Goal: Find specific page/section: Find specific page/section

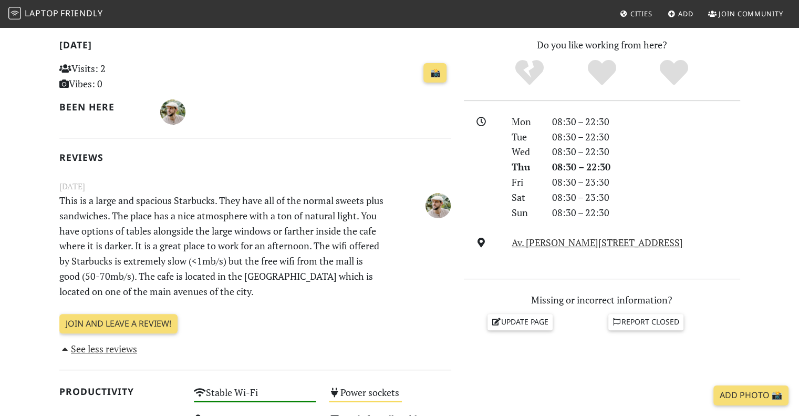
scroll to position [227, 0]
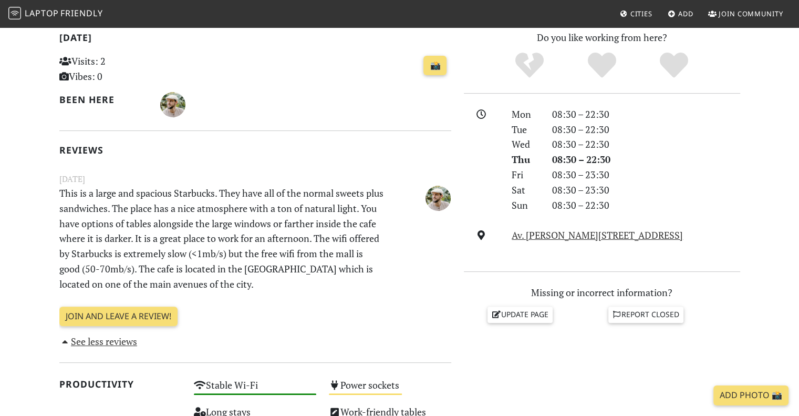
drag, startPoint x: 214, startPoint y: 286, endPoint x: 318, endPoint y: 229, distance: 118.7
click at [278, 201] on p "This is a large and spacious Starbucks. They have all of the normal sweets plus…" at bounding box center [221, 238] width 337 height 106
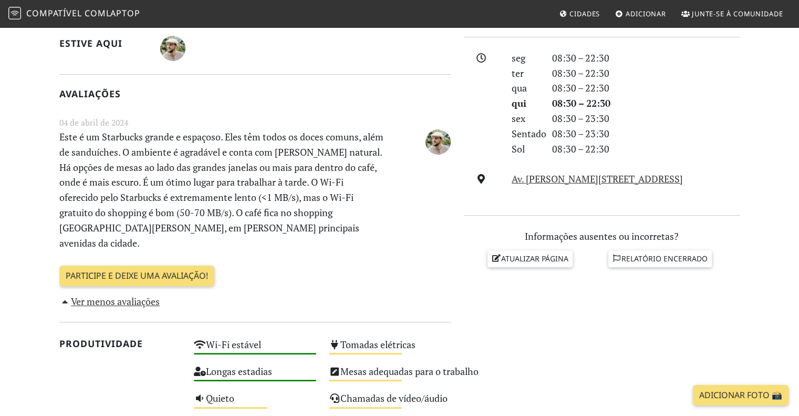
scroll to position [280, 0]
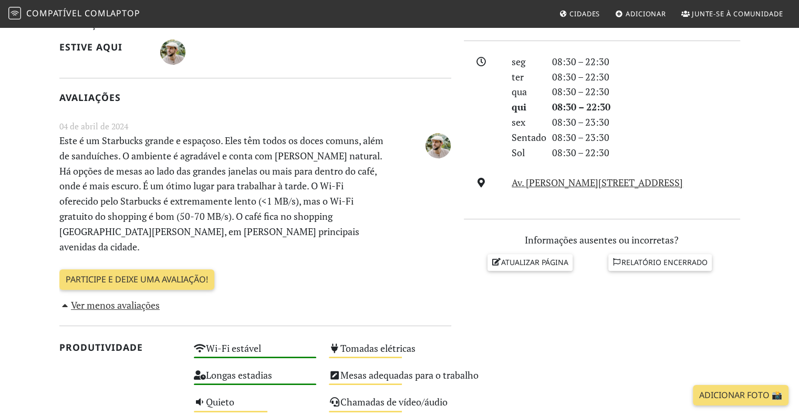
click at [443, 205] on div at bounding box center [423, 194] width 67 height 123
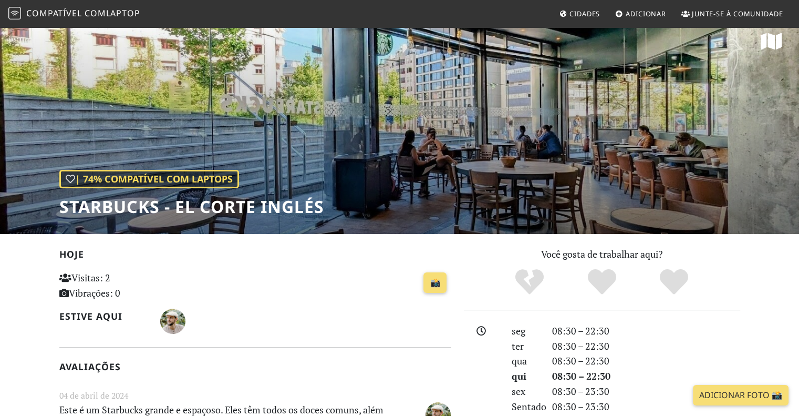
scroll to position [0, 0]
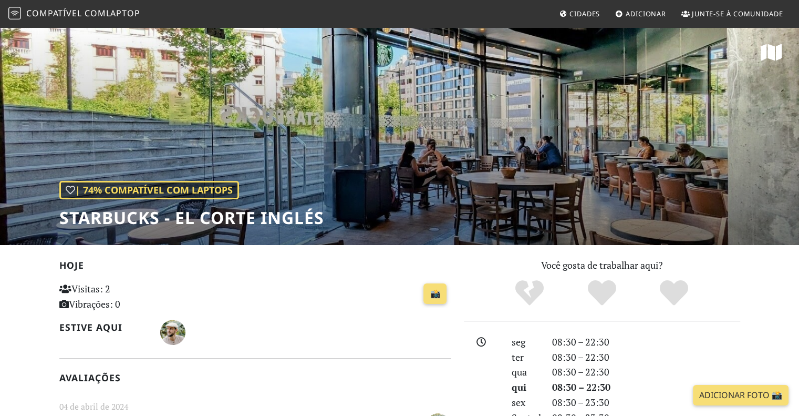
click at [123, 12] on font "laptop" at bounding box center [123, 13] width 34 height 12
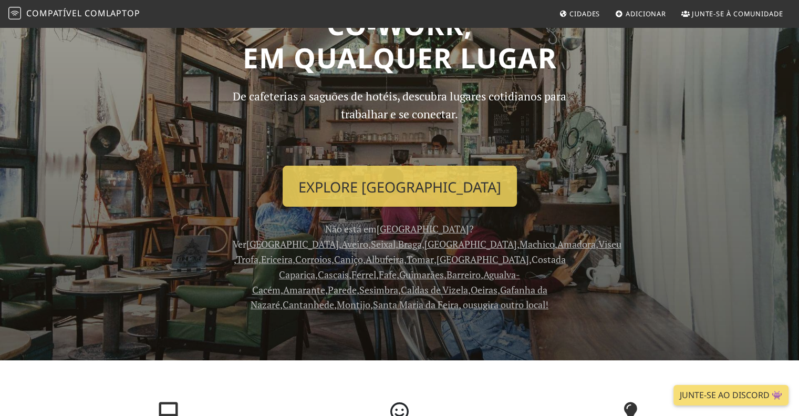
scroll to position [70, 0]
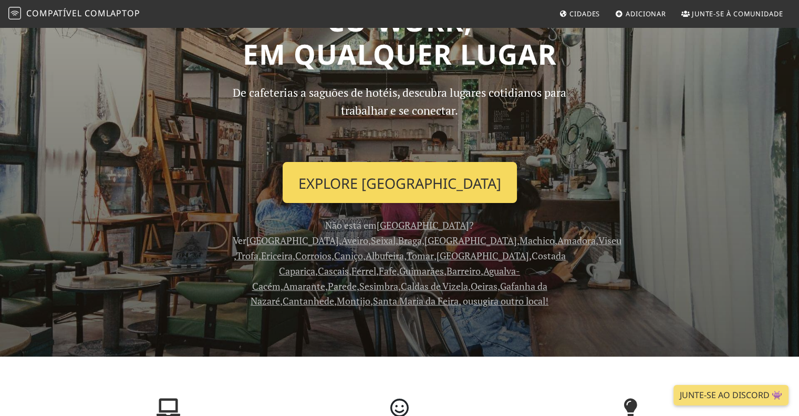
click at [420, 177] on font "Explore Lisboa" at bounding box center [399, 182] width 203 height 19
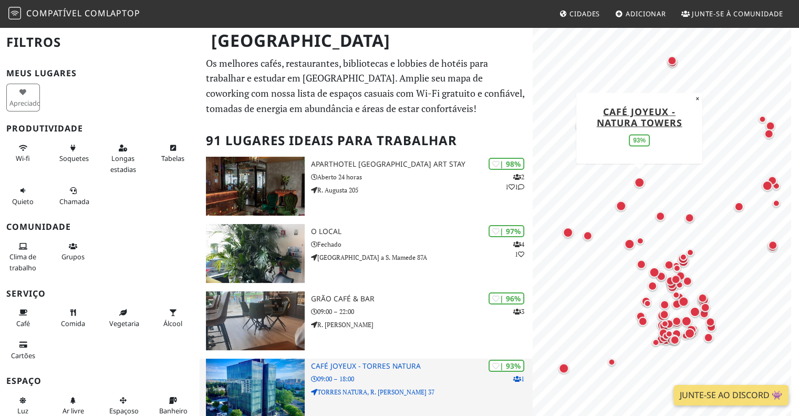
scroll to position [53, 0]
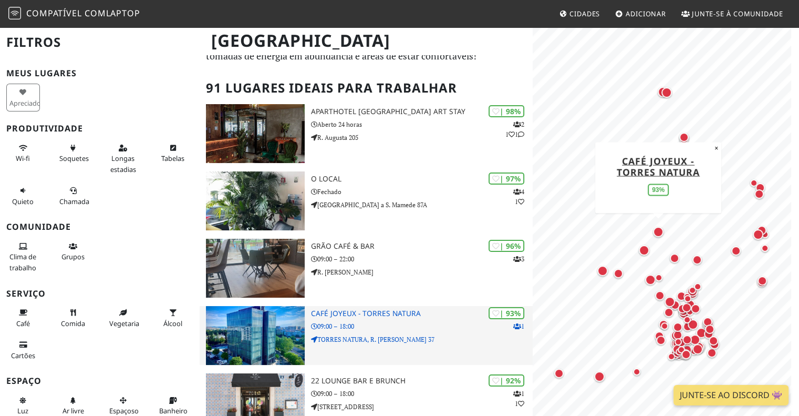
click at [289, 338] on img at bounding box center [255, 335] width 98 height 59
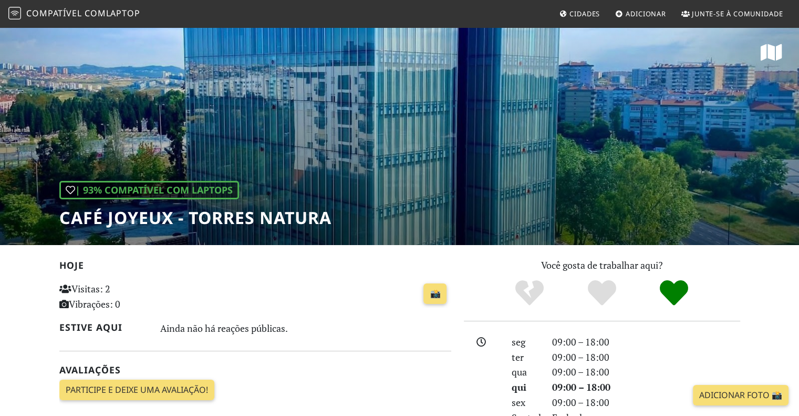
click at [63, 16] on font "Compatível com" at bounding box center [66, 13] width 80 height 12
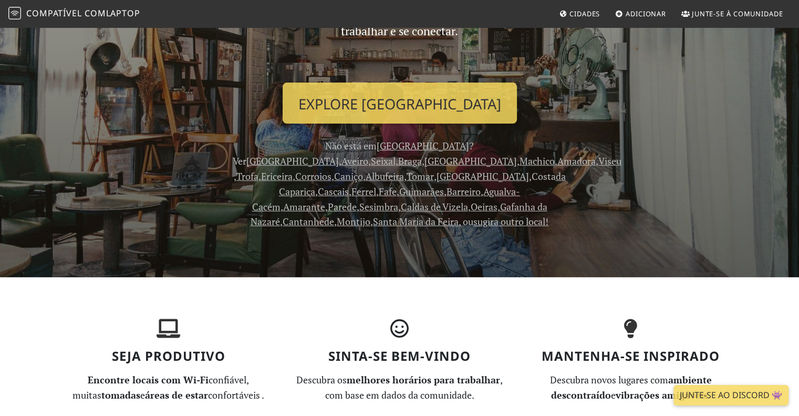
scroll to position [140, 0]
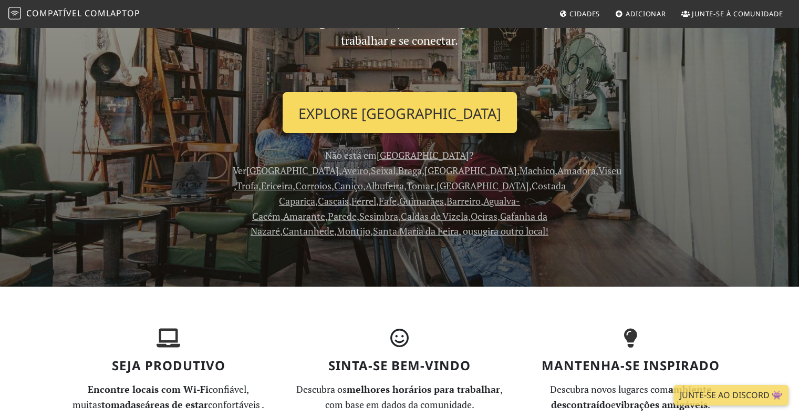
click at [378, 111] on font "Explore [GEOGRAPHIC_DATA]" at bounding box center [399, 112] width 203 height 19
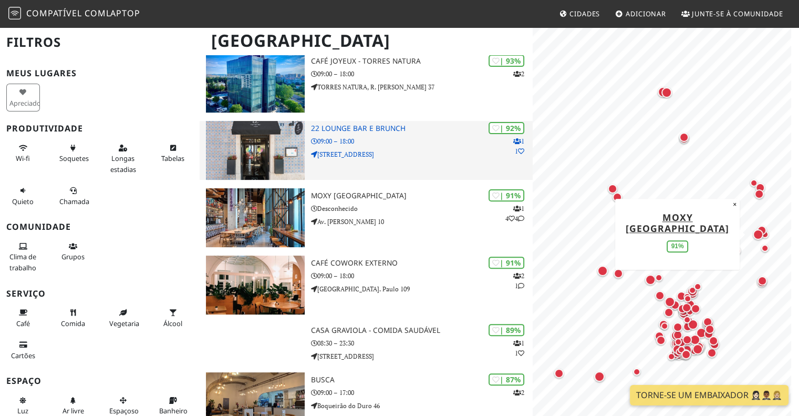
scroll to position [315, 0]
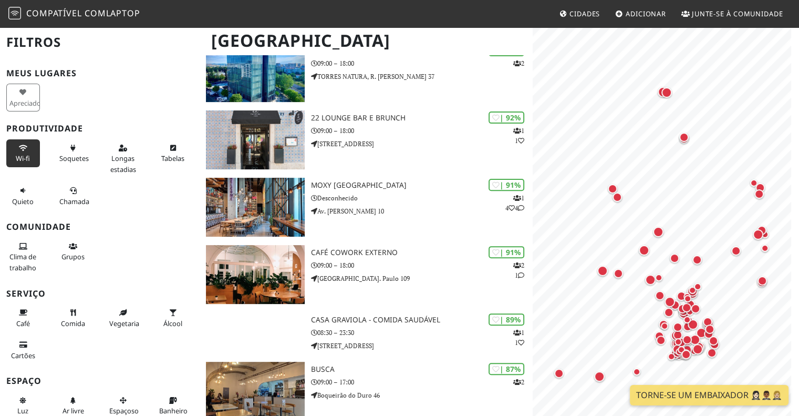
click at [35, 152] on button "Wi-fi" at bounding box center [23, 153] width 34 height 28
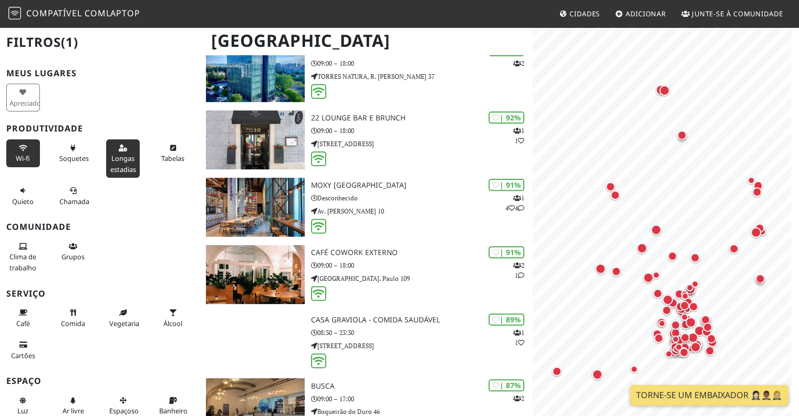
click at [120, 157] on font "Longas estadias" at bounding box center [123, 163] width 26 height 20
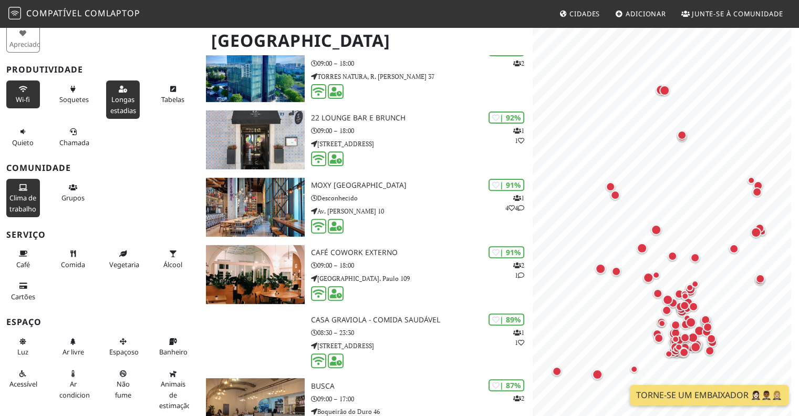
scroll to position [70, 0]
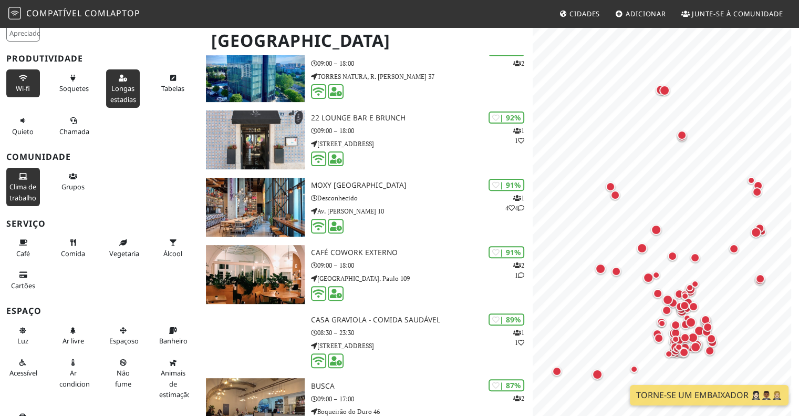
click at [26, 199] on font "Clima de trabalho" at bounding box center [22, 192] width 27 height 20
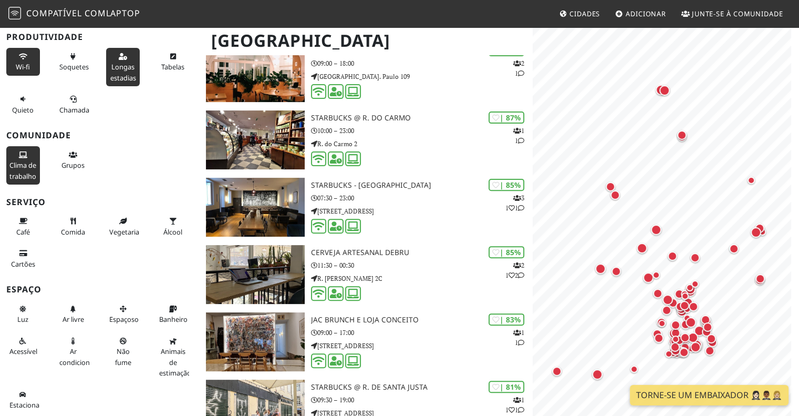
scroll to position [100, 0]
click at [17, 231] on font "Café" at bounding box center [23, 231] width 14 height 9
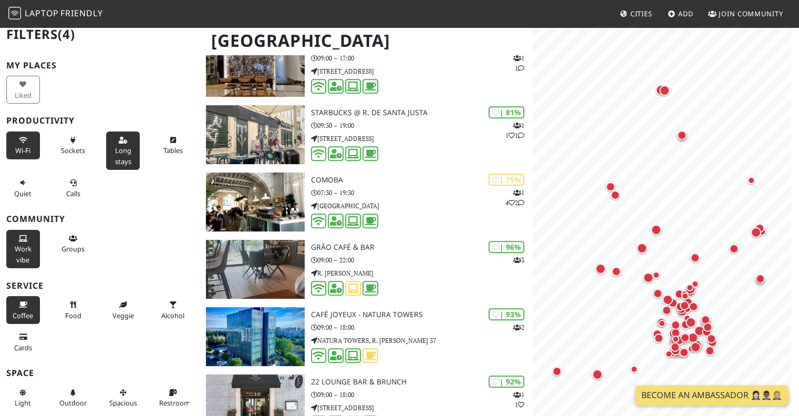
scroll to position [0, 0]
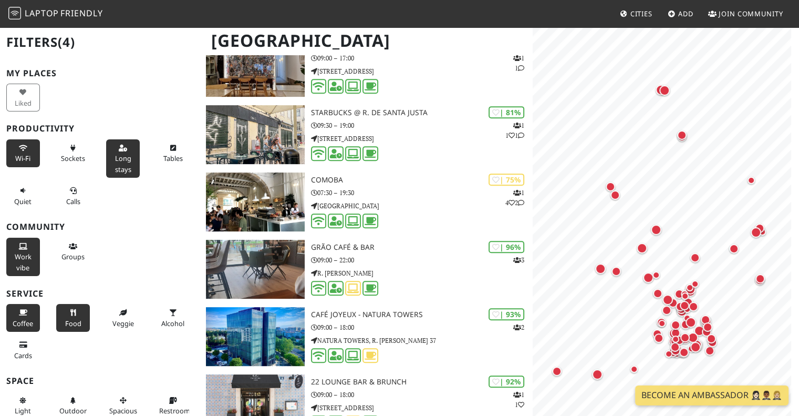
click at [74, 309] on icon at bounding box center [73, 312] width 8 height 7
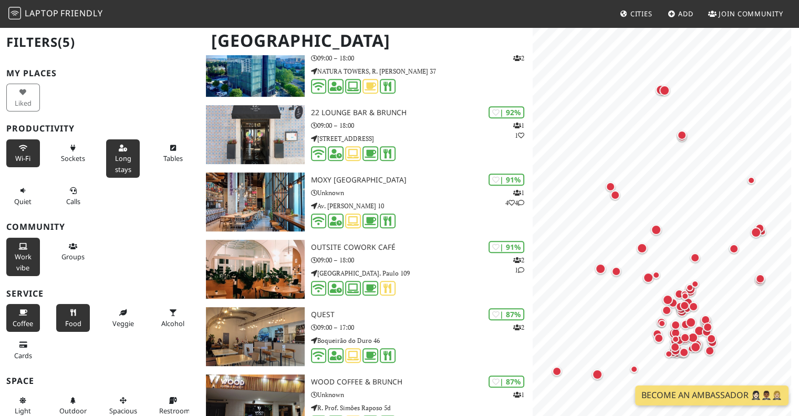
click at [74, 309] on icon at bounding box center [73, 312] width 8 height 7
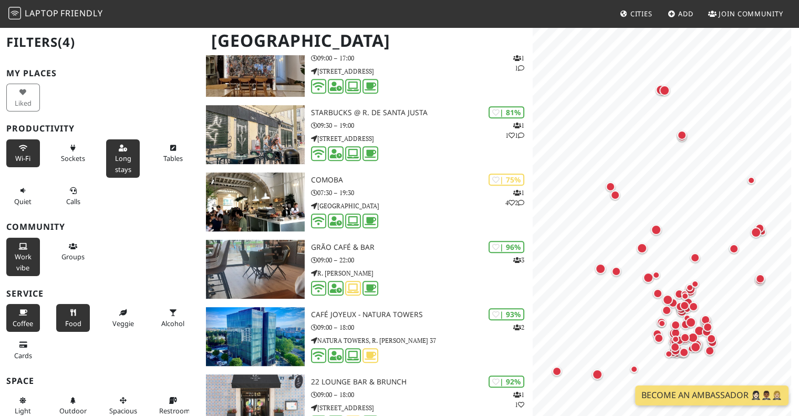
click at [74, 309] on icon at bounding box center [73, 312] width 8 height 7
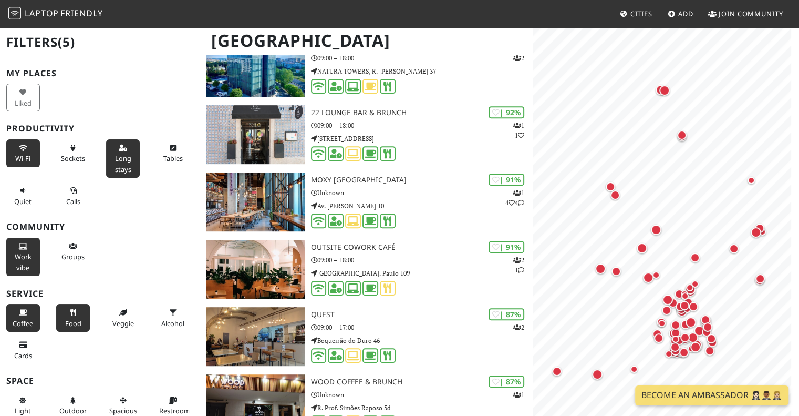
click at [74, 309] on icon at bounding box center [73, 312] width 8 height 7
